Goal: Consume media (video, audio): Consume media (video, audio)

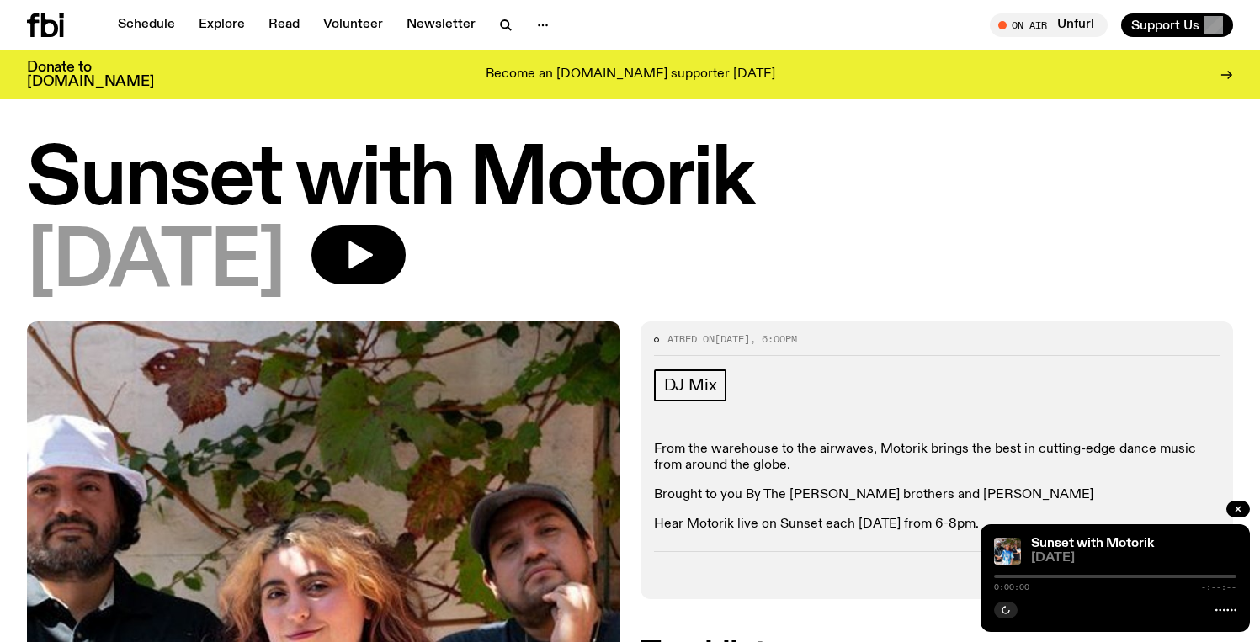
scroll to position [365, 0]
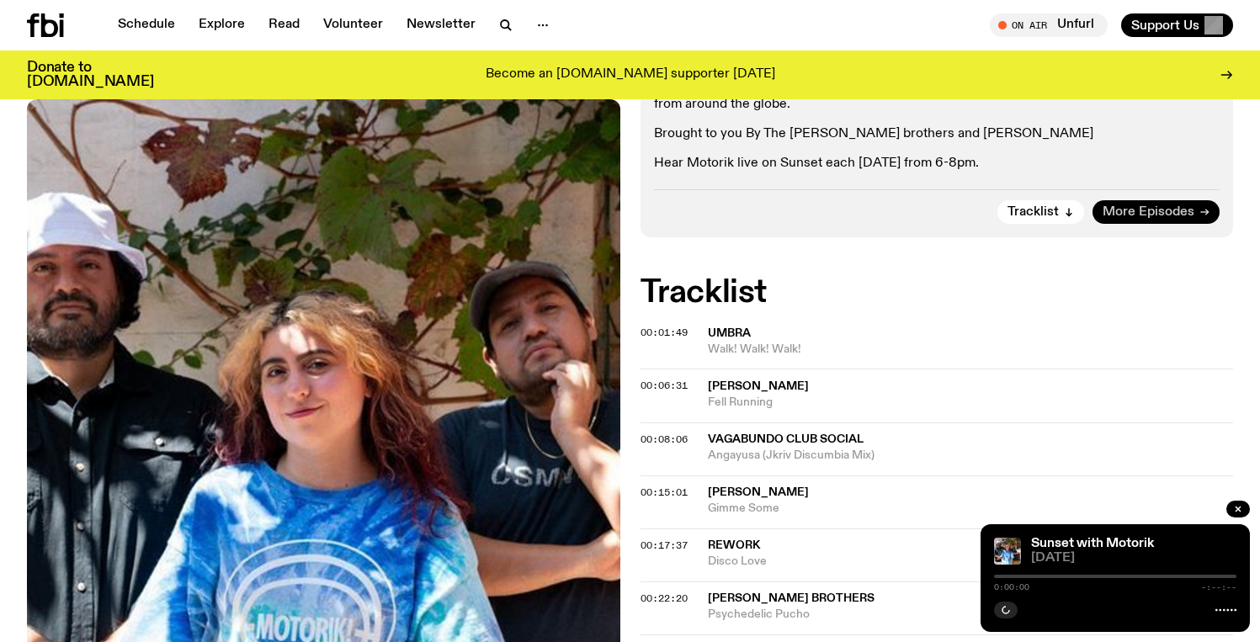
drag, startPoint x: 1123, startPoint y: 215, endPoint x: 1115, endPoint y: 211, distance: 9.4
click at [1123, 215] on span "More Episodes" at bounding box center [1149, 212] width 92 height 13
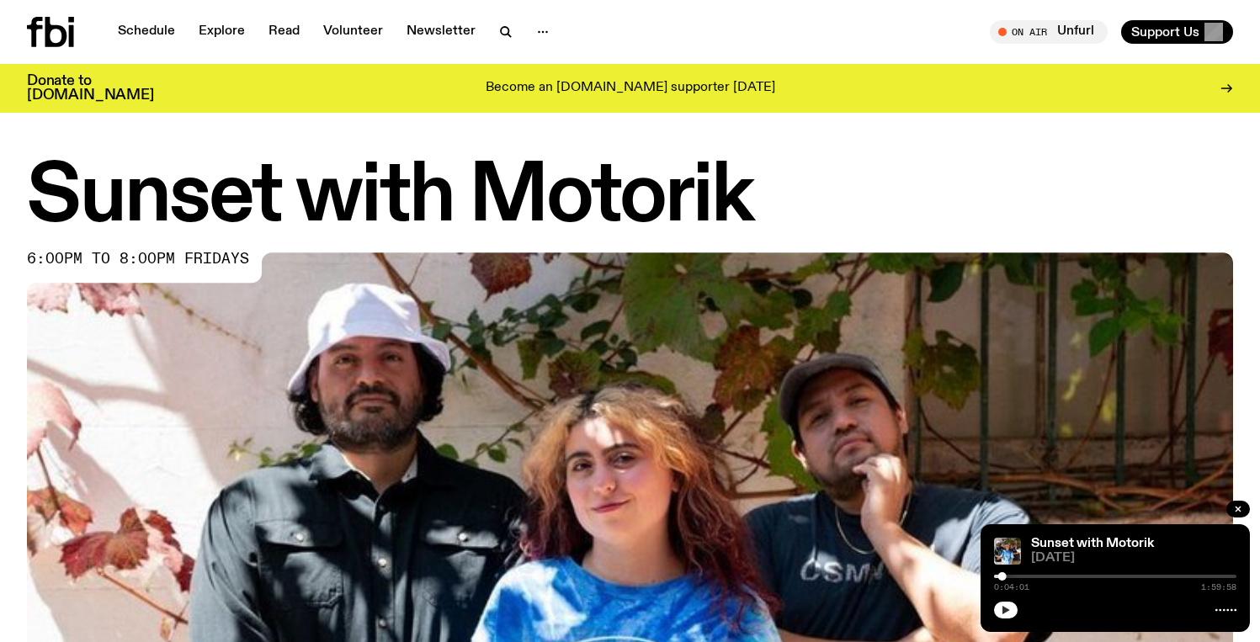
click at [1011, 602] on button "button" at bounding box center [1006, 610] width 24 height 17
click at [1010, 609] on icon "button" at bounding box center [1006, 610] width 10 height 10
click at [999, 573] on div at bounding box center [1003, 577] width 8 height 8
click at [1071, 575] on div at bounding box center [1115, 576] width 242 height 3
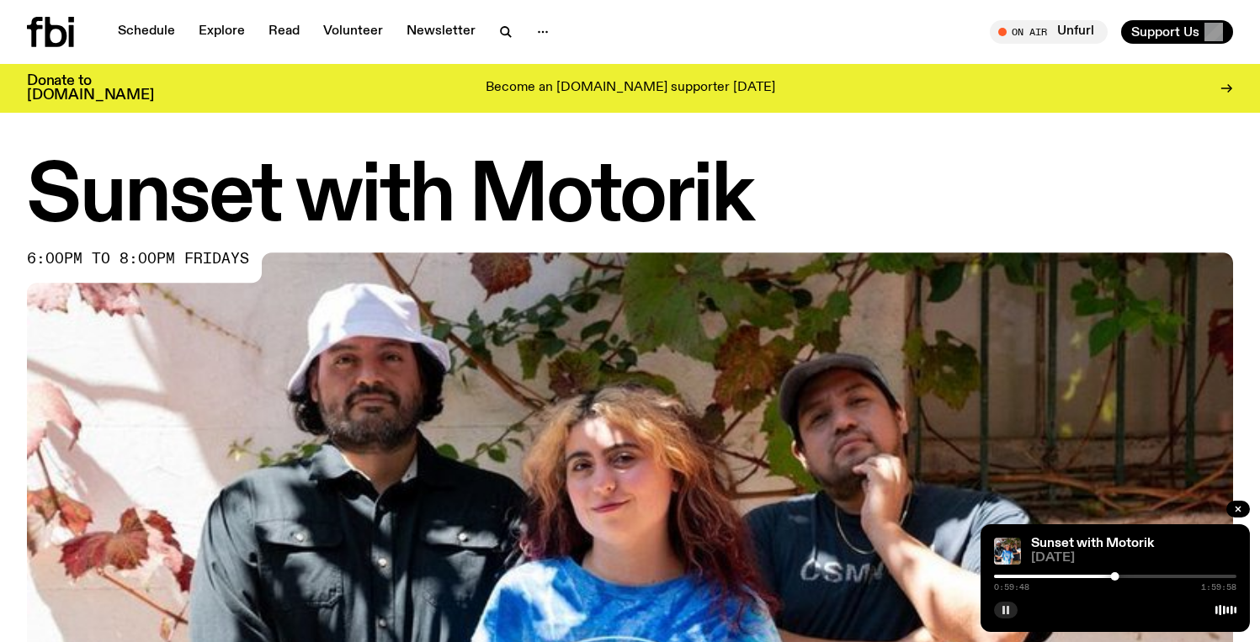
click at [1014, 606] on button "button" at bounding box center [1006, 610] width 24 height 17
click at [1018, 607] on div at bounding box center [1115, 609] width 242 height 20
click at [1016, 607] on button "button" at bounding box center [1006, 610] width 24 height 17
drag, startPoint x: 1011, startPoint y: 610, endPoint x: 1025, endPoint y: 608, distance: 13.6
click at [1011, 609] on button "button" at bounding box center [1006, 610] width 24 height 17
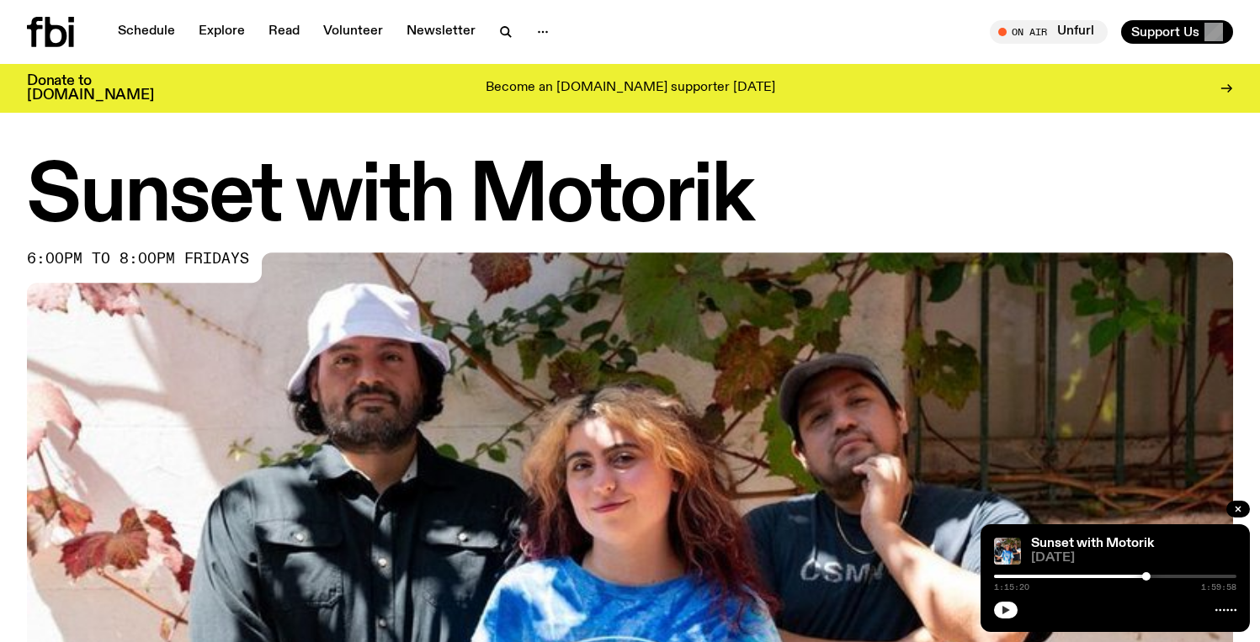
click at [1010, 615] on button "button" at bounding box center [1006, 610] width 24 height 17
click at [999, 606] on button "button" at bounding box center [1006, 610] width 24 height 17
